Goal: Transaction & Acquisition: Purchase product/service

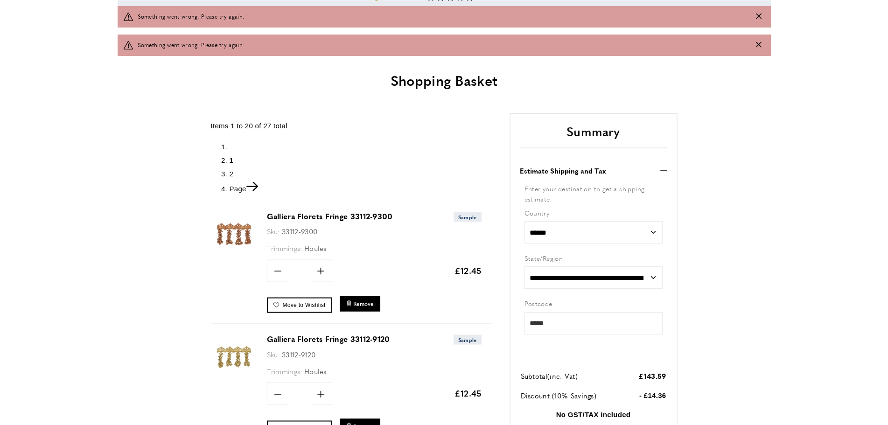
scroll to position [214, 0]
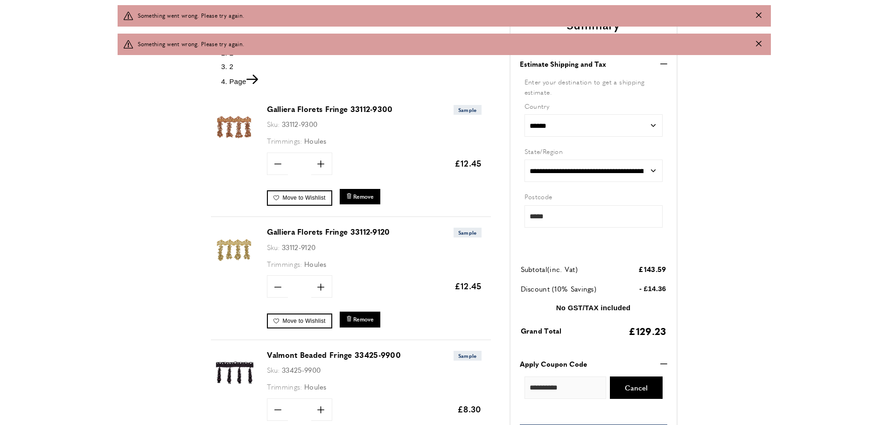
click at [292, 109] on link "Galliera Florets Fringe 33112-9300" at bounding box center [330, 109] width 126 height 11
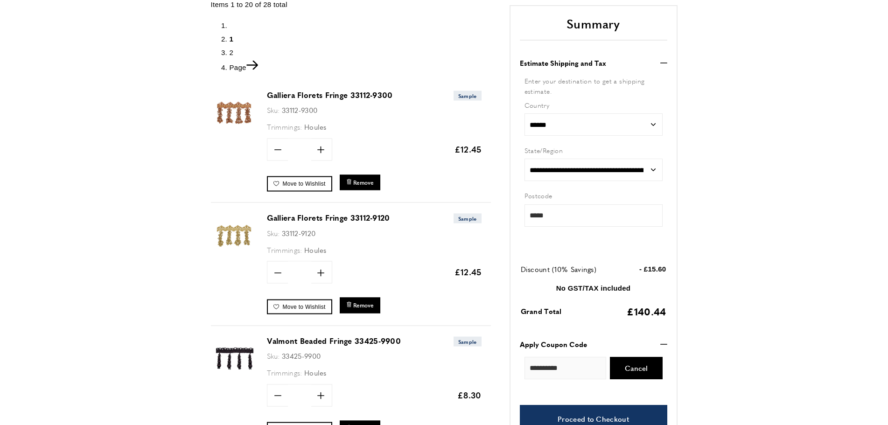
scroll to position [178, 0]
click at [230, 107] on img at bounding box center [234, 113] width 47 height 47
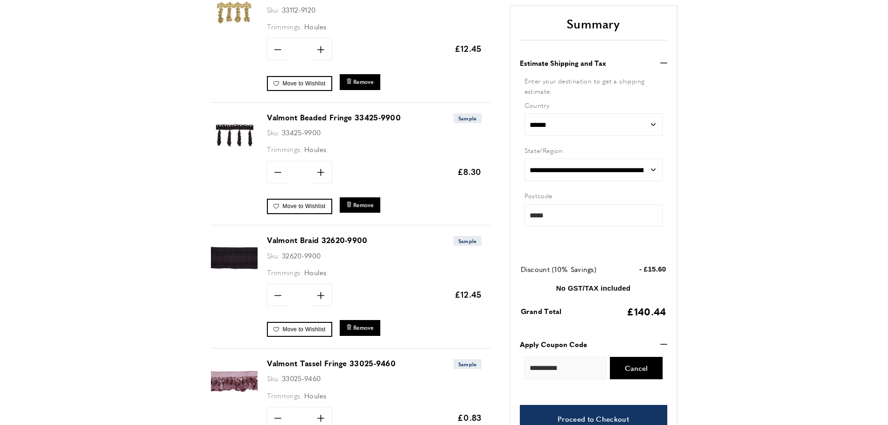
scroll to position [404, 0]
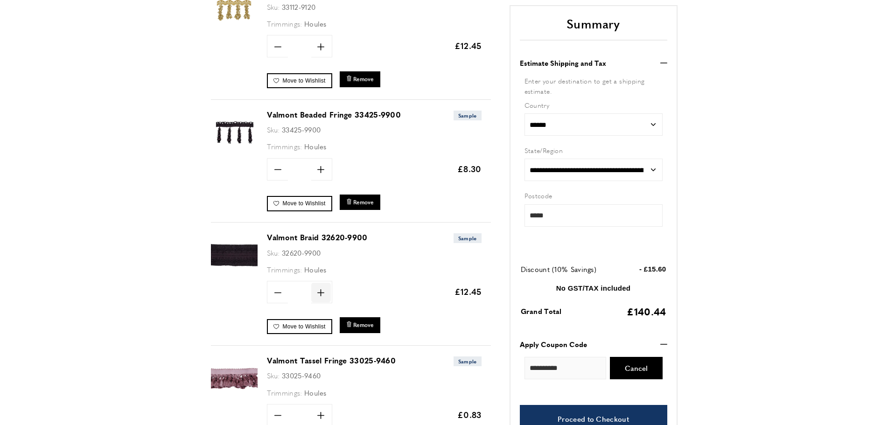
click at [320, 291] on icon "plus" at bounding box center [320, 292] width 7 height 7
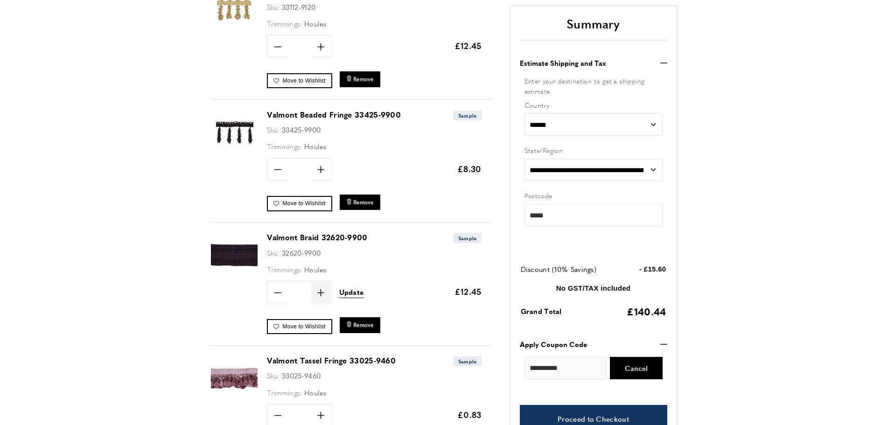
click at [320, 291] on icon "plus" at bounding box center [320, 292] width 7 height 7
click at [276, 292] on icon at bounding box center [277, 292] width 7 height 1
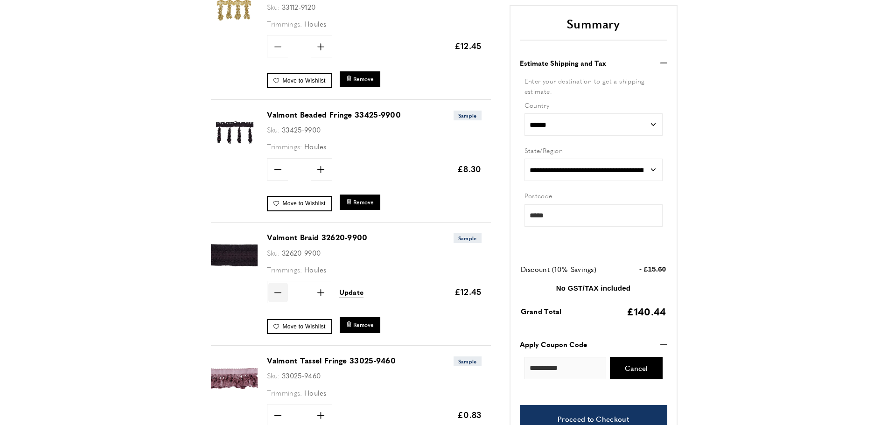
click at [276, 292] on icon at bounding box center [277, 292] width 7 height 1
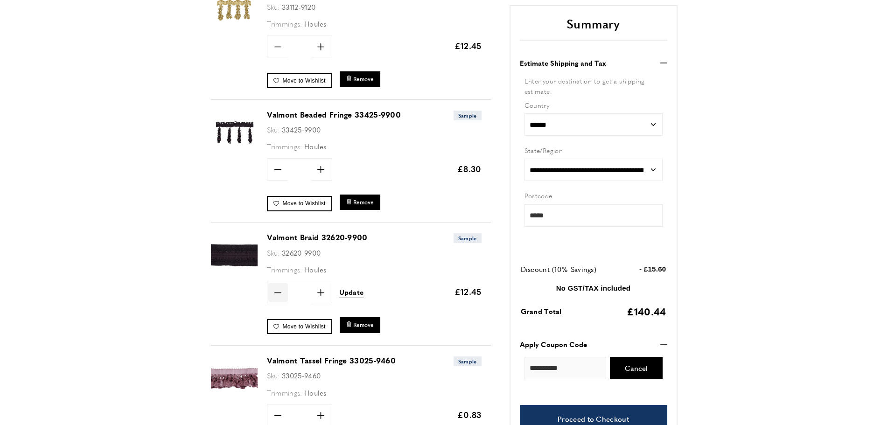
click at [276, 292] on icon at bounding box center [277, 292] width 7 height 1
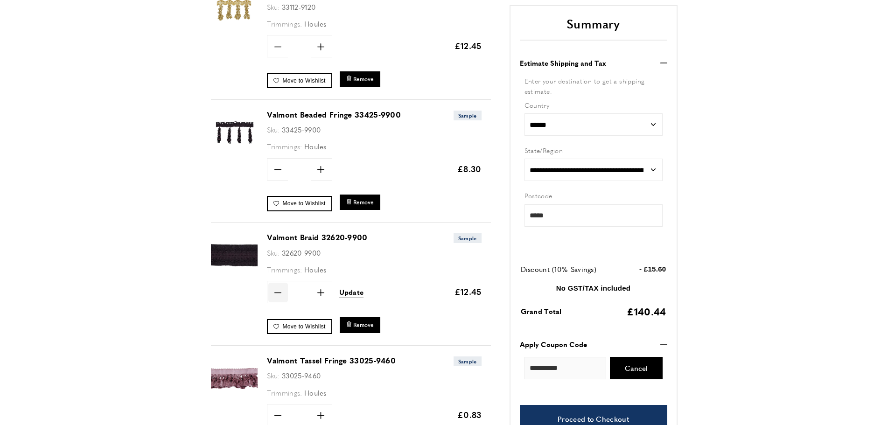
click at [276, 292] on icon at bounding box center [277, 292] width 7 height 1
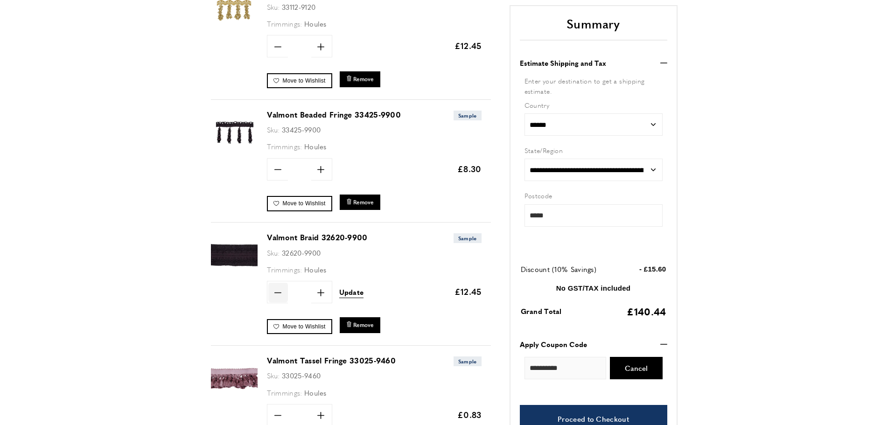
click at [276, 292] on icon at bounding box center [277, 292] width 7 height 1
type input "*"
click at [349, 295] on span "Update" at bounding box center [351, 292] width 25 height 10
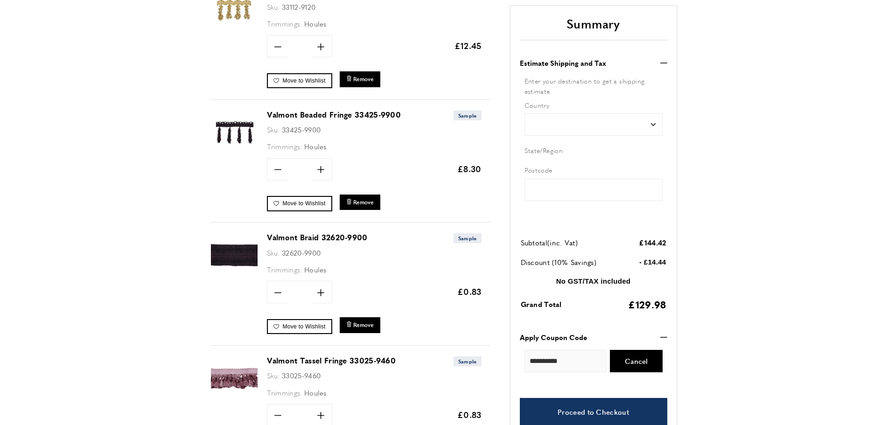
type input "*****"
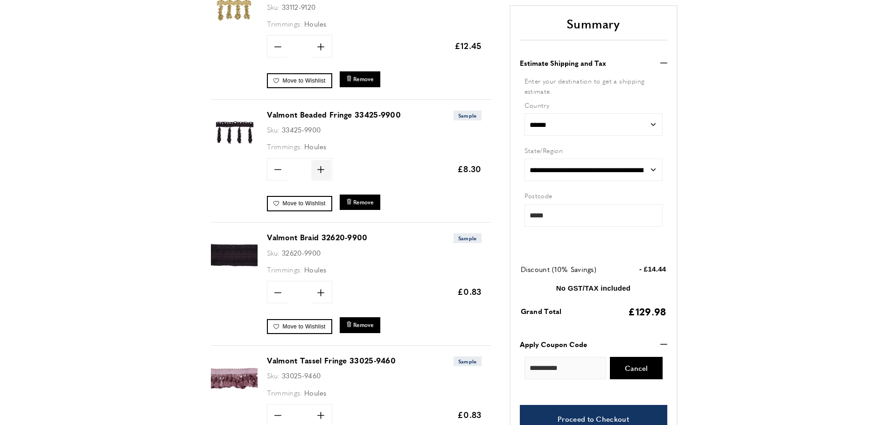
click at [320, 169] on icon at bounding box center [320, 169] width 7 height 7
type input "**"
click at [350, 167] on span "Update" at bounding box center [351, 169] width 25 height 10
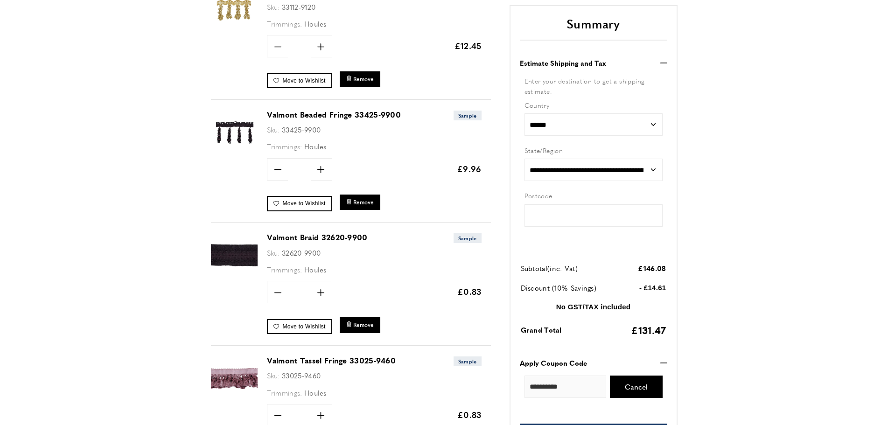
type input "*****"
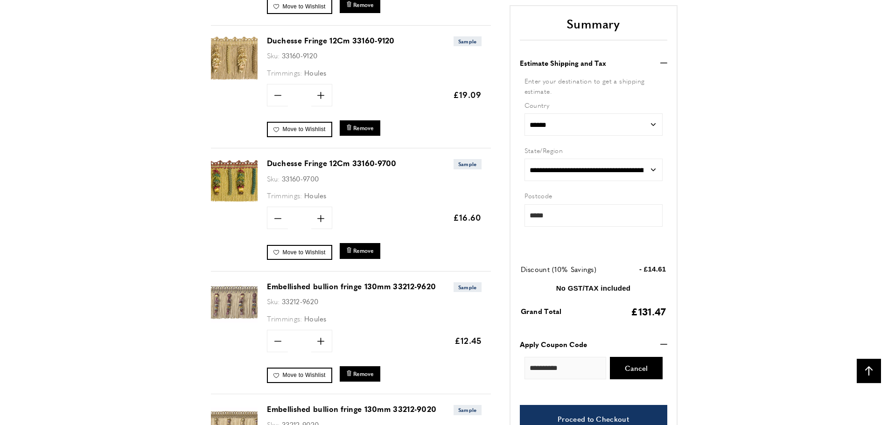
scroll to position [975, 0]
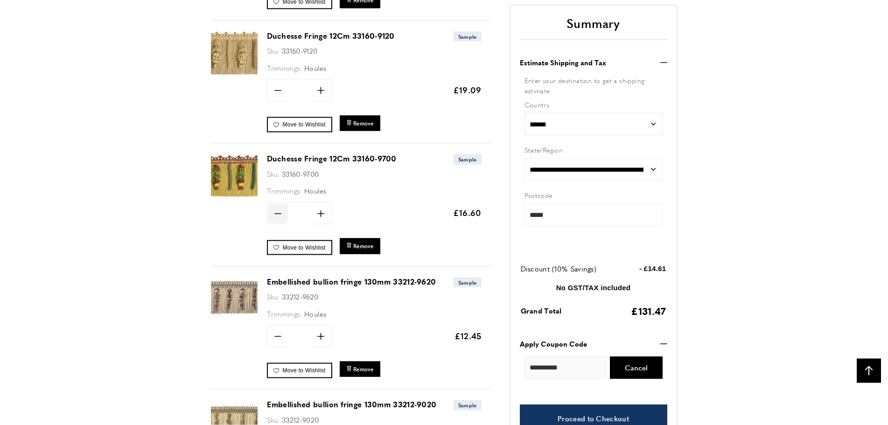
click at [277, 213] on icon "minus" at bounding box center [277, 213] width 7 height 7
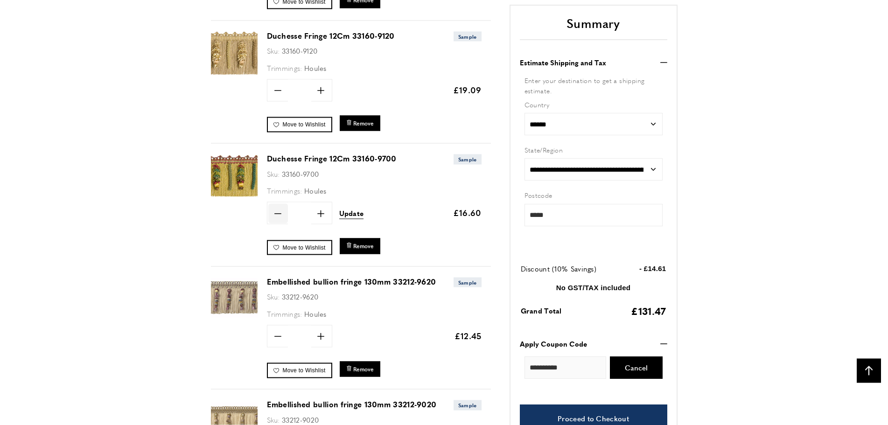
click at [277, 213] on icon "minus" at bounding box center [277, 213] width 7 height 7
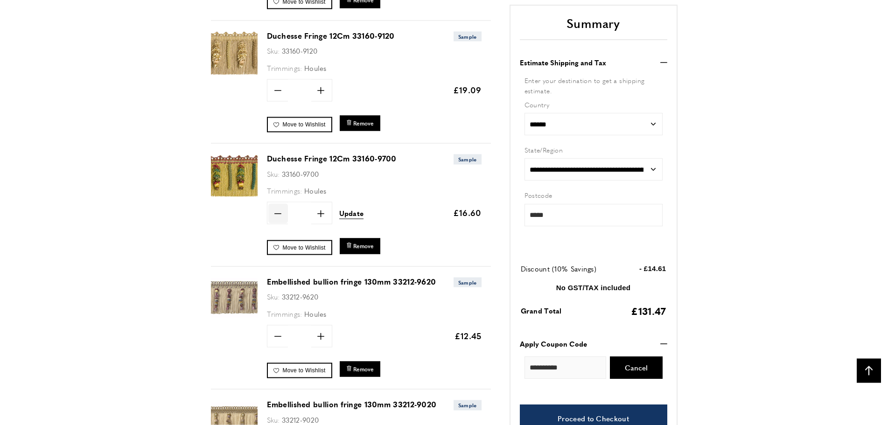
click at [277, 213] on icon "minus" at bounding box center [277, 213] width 7 height 7
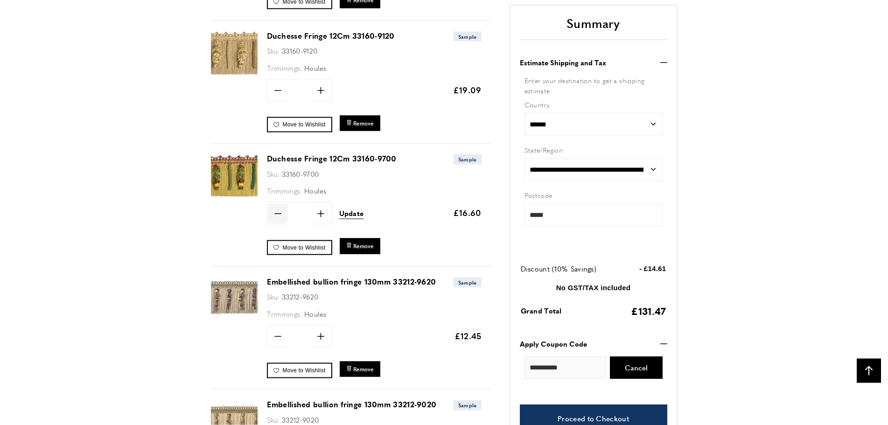
click at [277, 213] on icon "minus" at bounding box center [277, 213] width 7 height 7
type input "*"
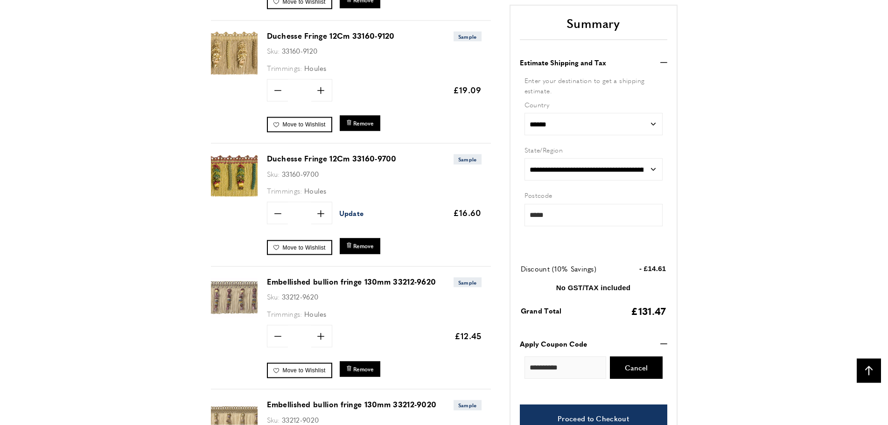
click at [351, 215] on span "Update" at bounding box center [351, 213] width 25 height 10
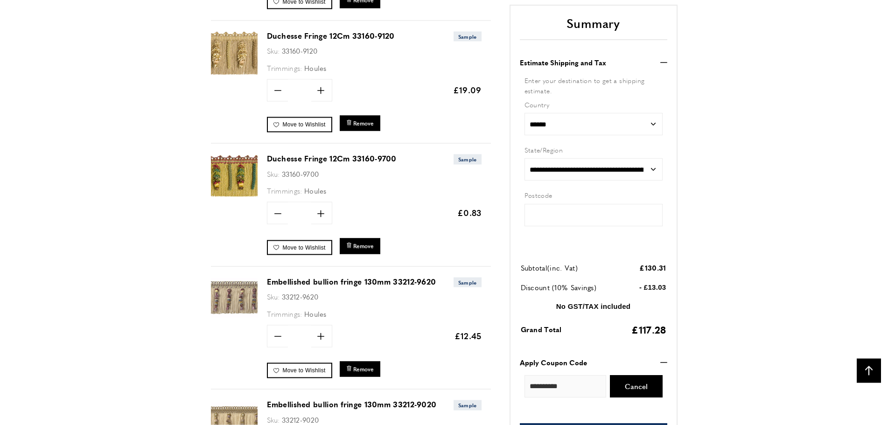
type input "*****"
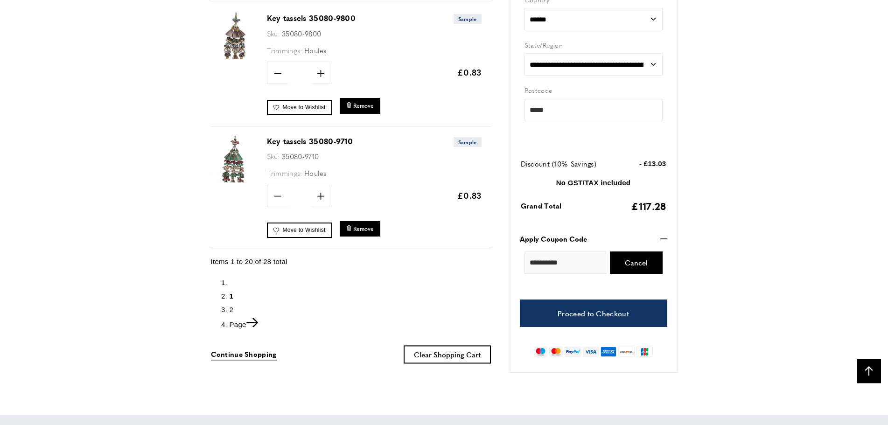
scroll to position [2486, 0]
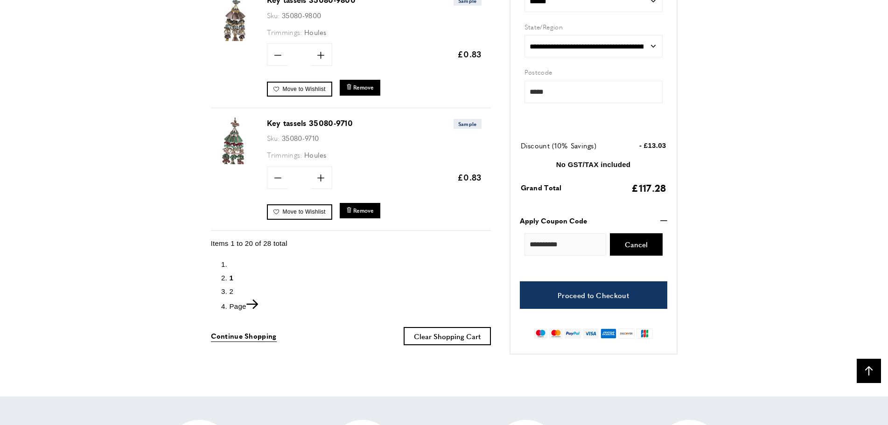
click at [230, 289] on span "2" at bounding box center [231, 291] width 4 height 8
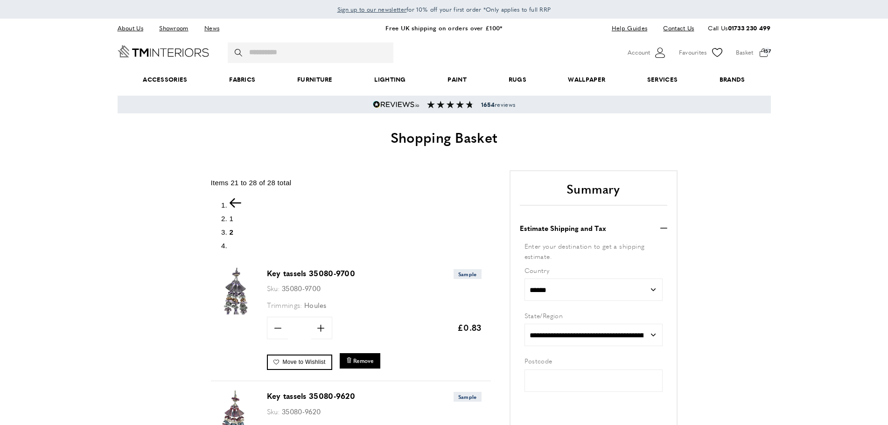
type input "*****"
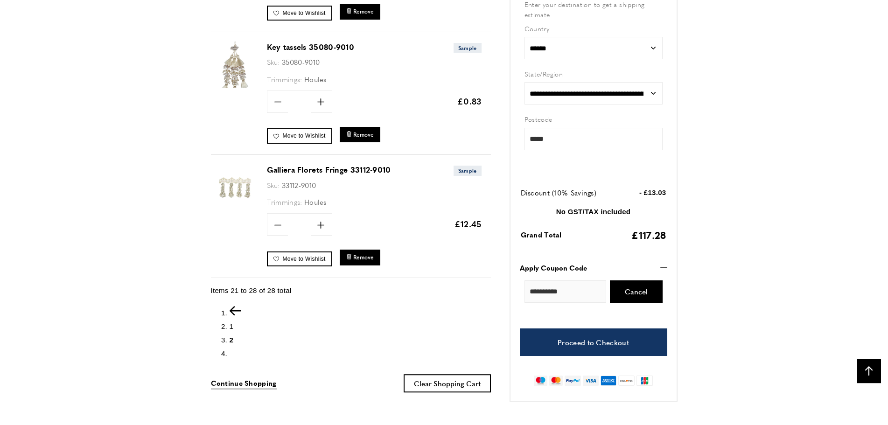
scroll to position [975, 0]
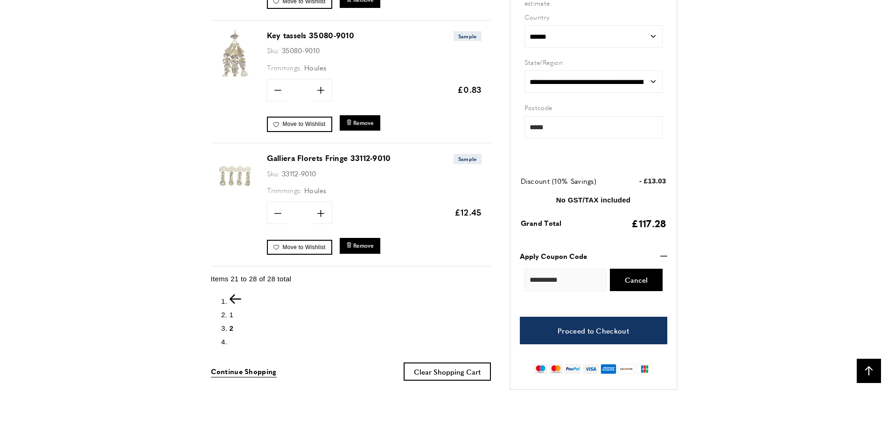
click at [285, 158] on link "Galliera Florets Fringe 33112-9010" at bounding box center [329, 158] width 124 height 11
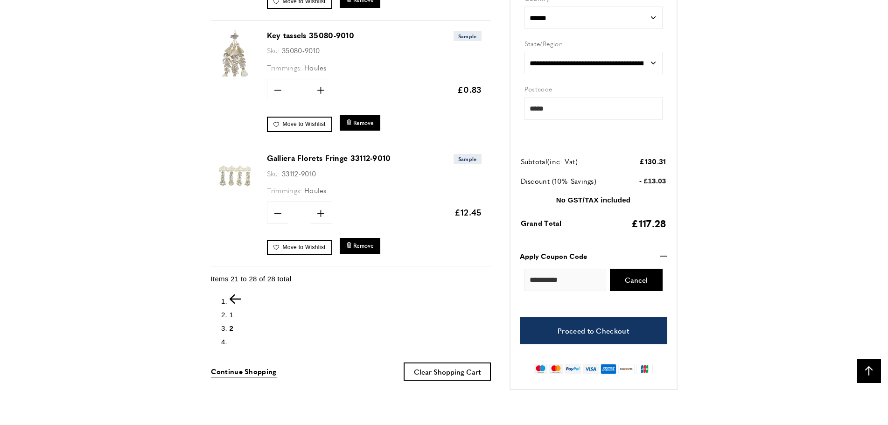
scroll to position [0, 158]
click at [230, 313] on span "1" at bounding box center [231, 315] width 4 height 8
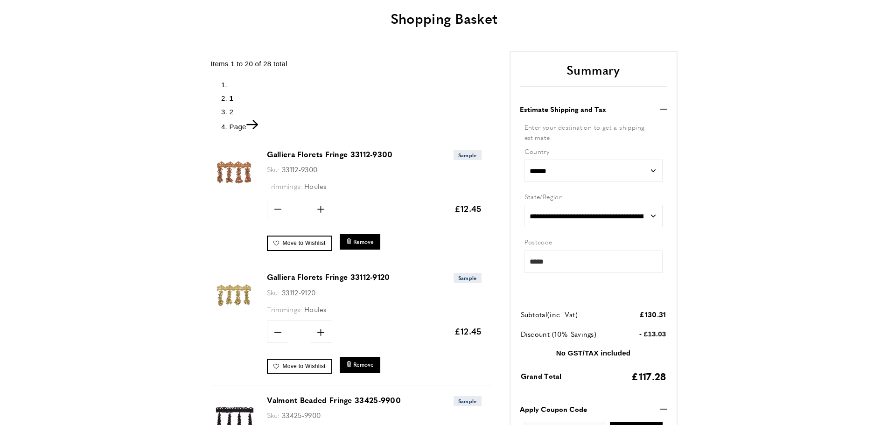
scroll to position [119, 0]
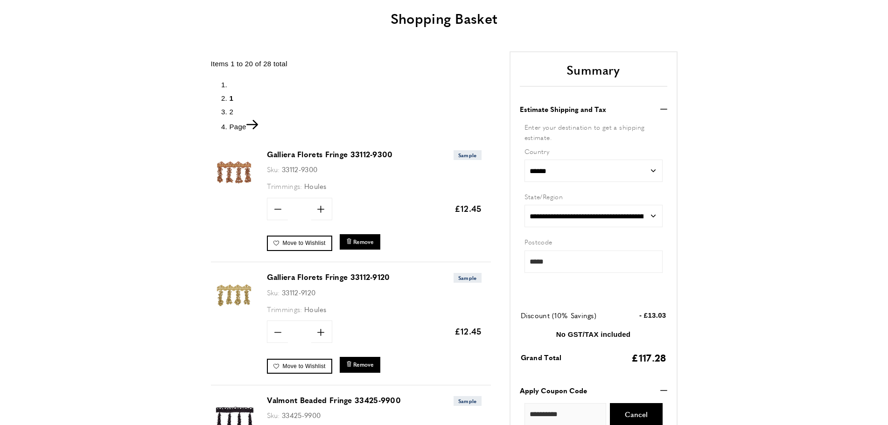
click at [233, 287] on img at bounding box center [234, 294] width 47 height 47
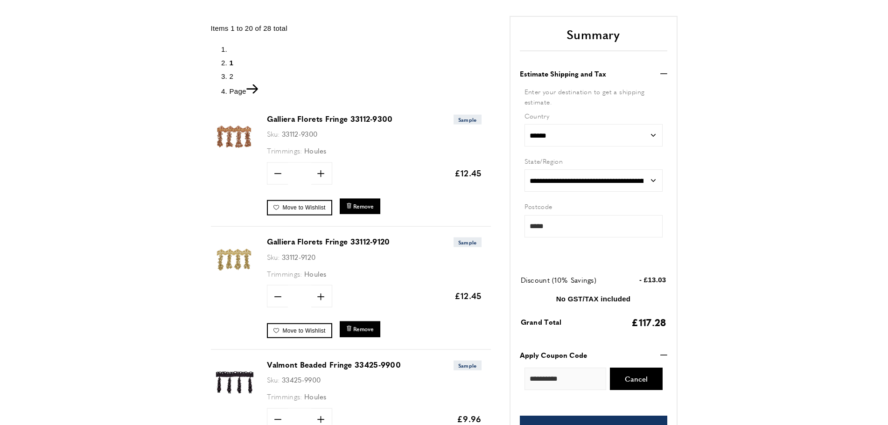
scroll to position [155, 0]
click at [278, 297] on icon "minus" at bounding box center [277, 296] width 7 height 7
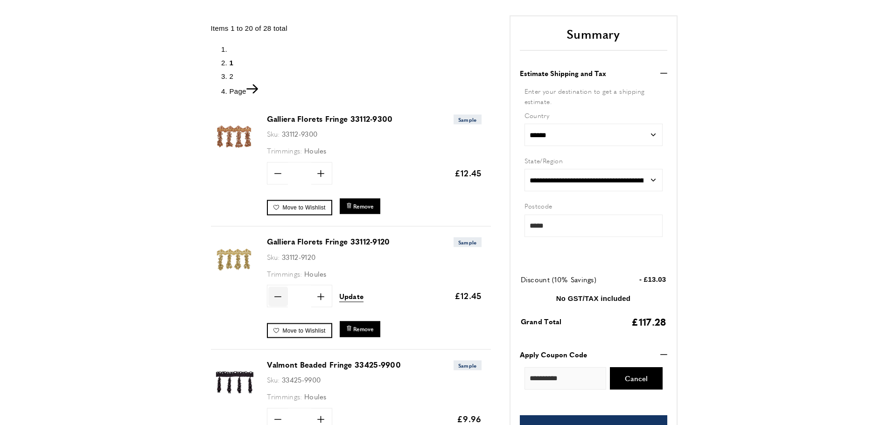
click at [278, 297] on icon "minus" at bounding box center [277, 296] width 7 height 7
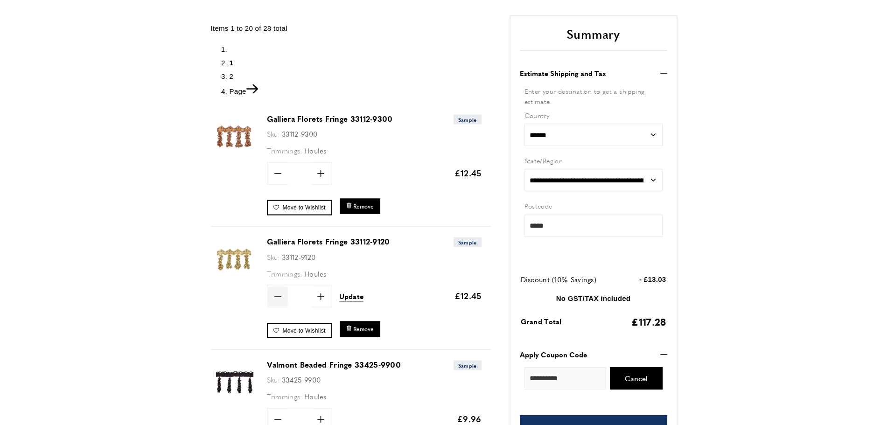
click at [278, 297] on icon "minus" at bounding box center [277, 296] width 7 height 7
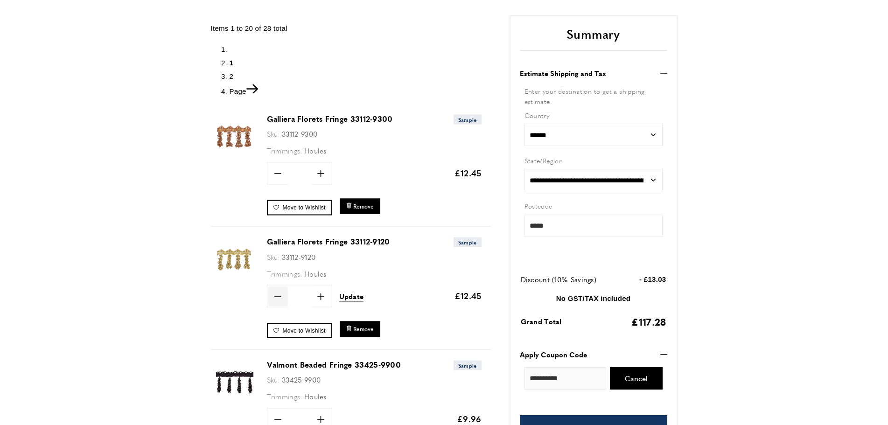
type input "*"
click at [349, 297] on span "Update" at bounding box center [351, 296] width 25 height 10
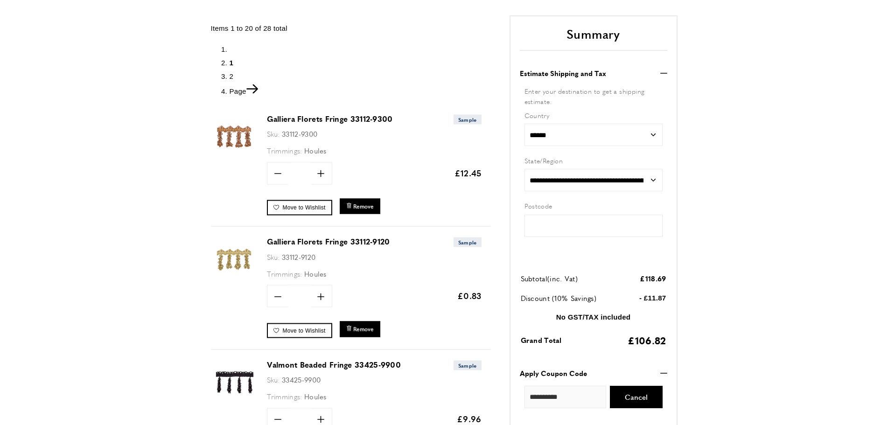
type input "*****"
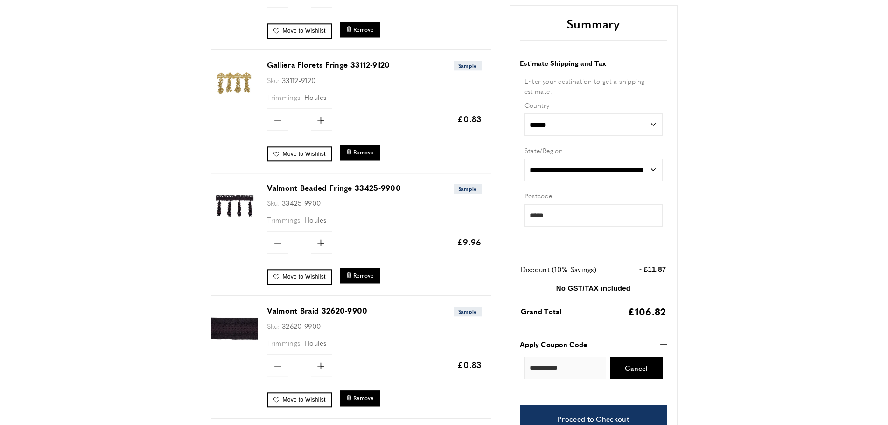
scroll to position [357, 0]
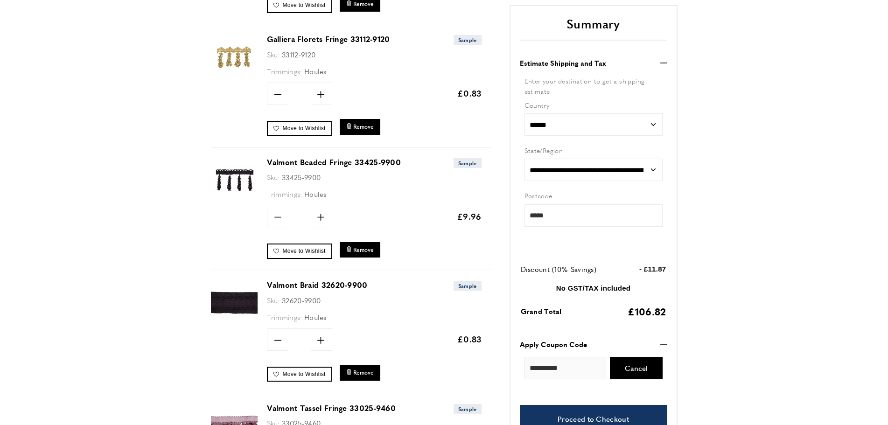
click at [247, 303] on img at bounding box center [234, 302] width 47 height 47
